Goal: Find specific page/section: Find specific page/section

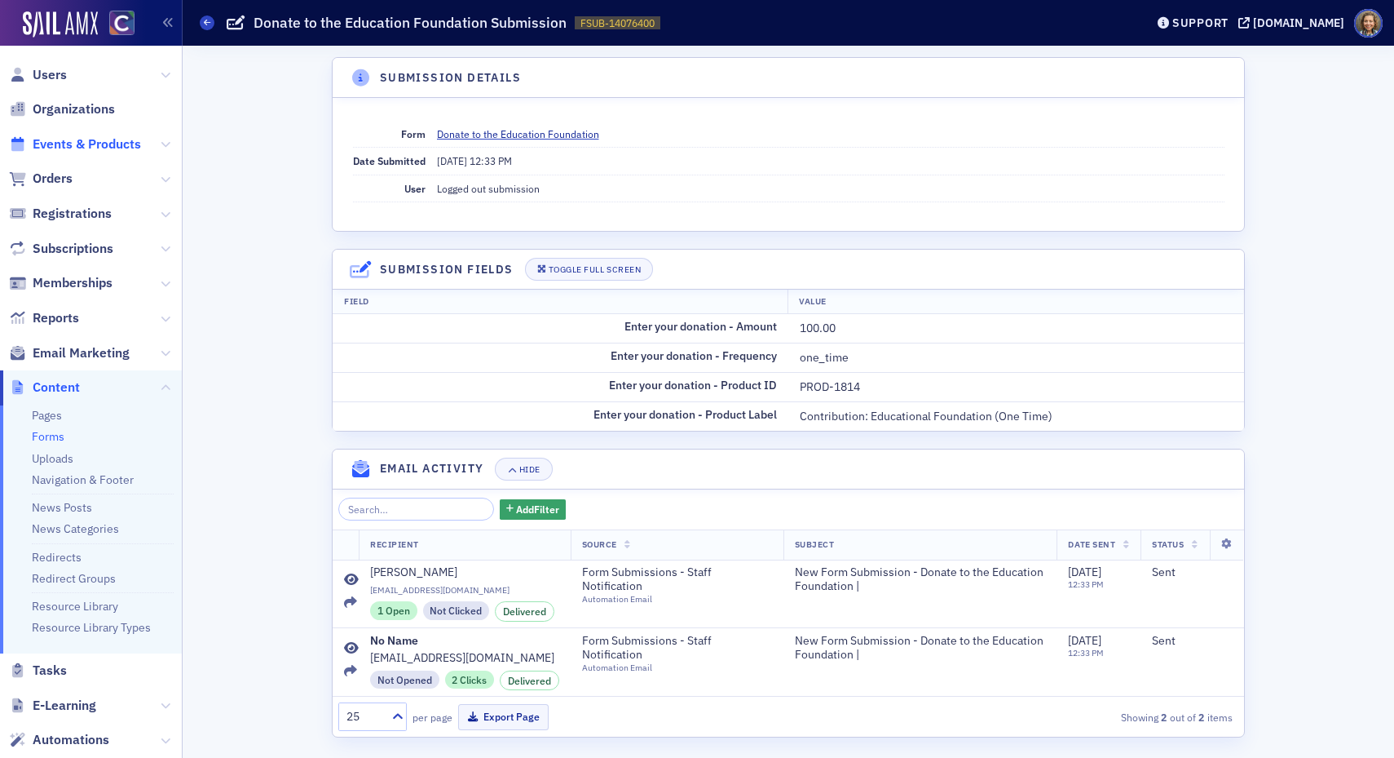
click at [57, 141] on span "Events & Products" at bounding box center [87, 144] width 108 height 18
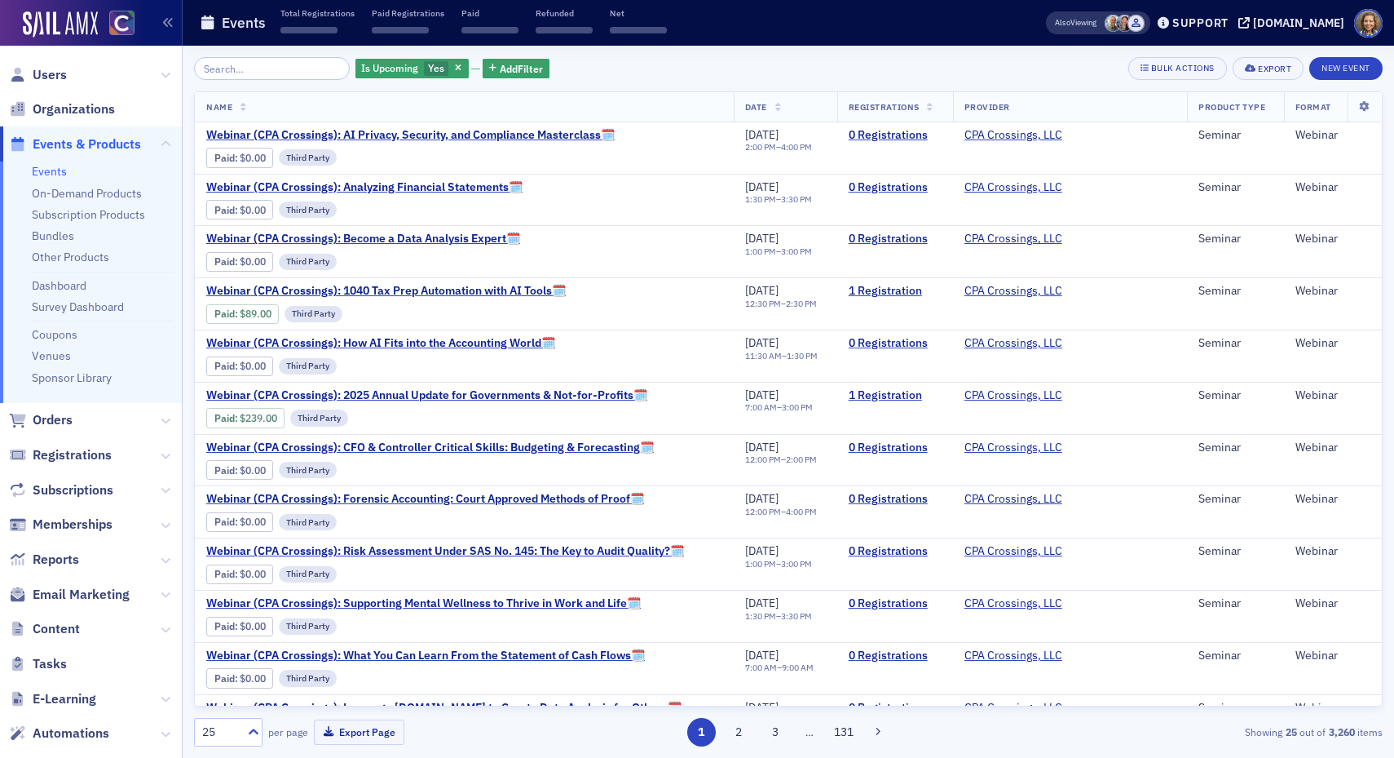
click at [255, 66] on input "search" at bounding box center [272, 68] width 156 height 23
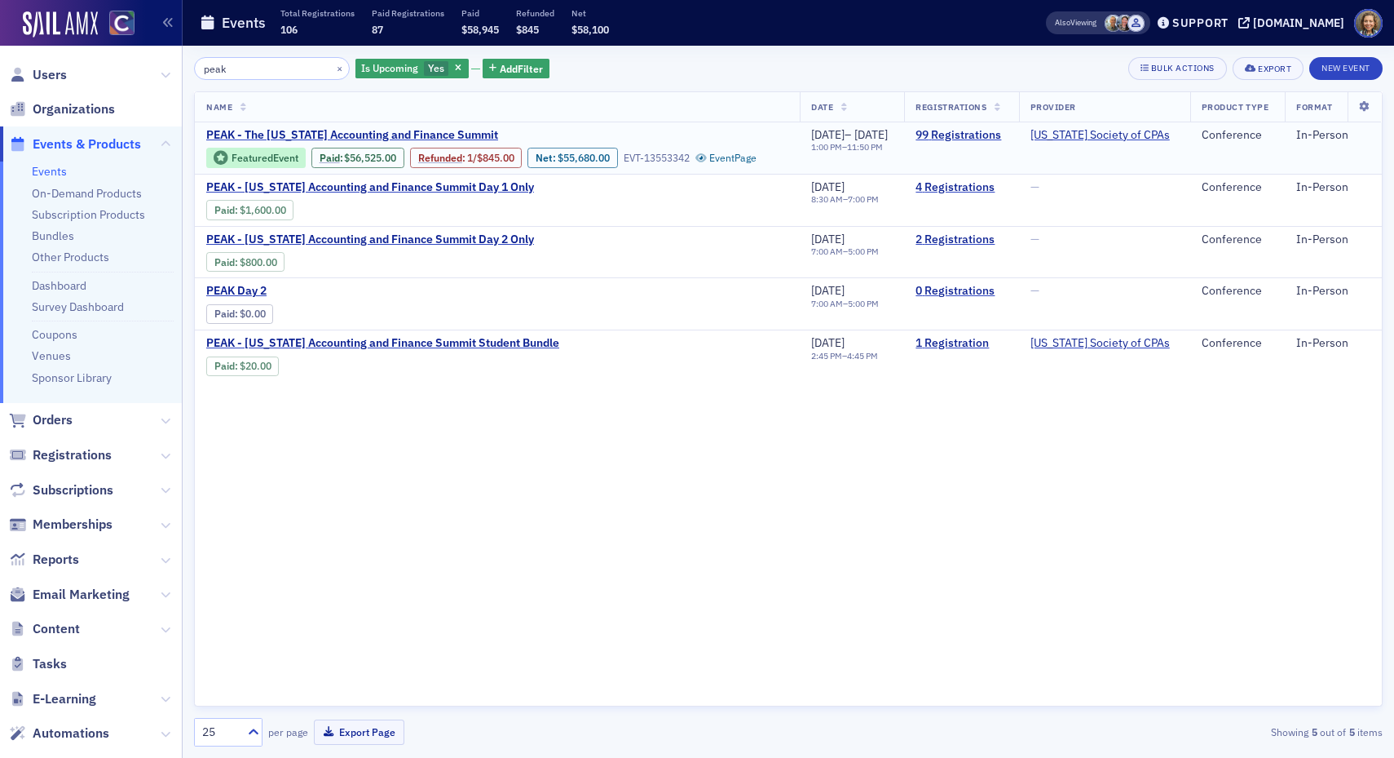
type input "peak"
